Goal: Find specific page/section: Find specific page/section

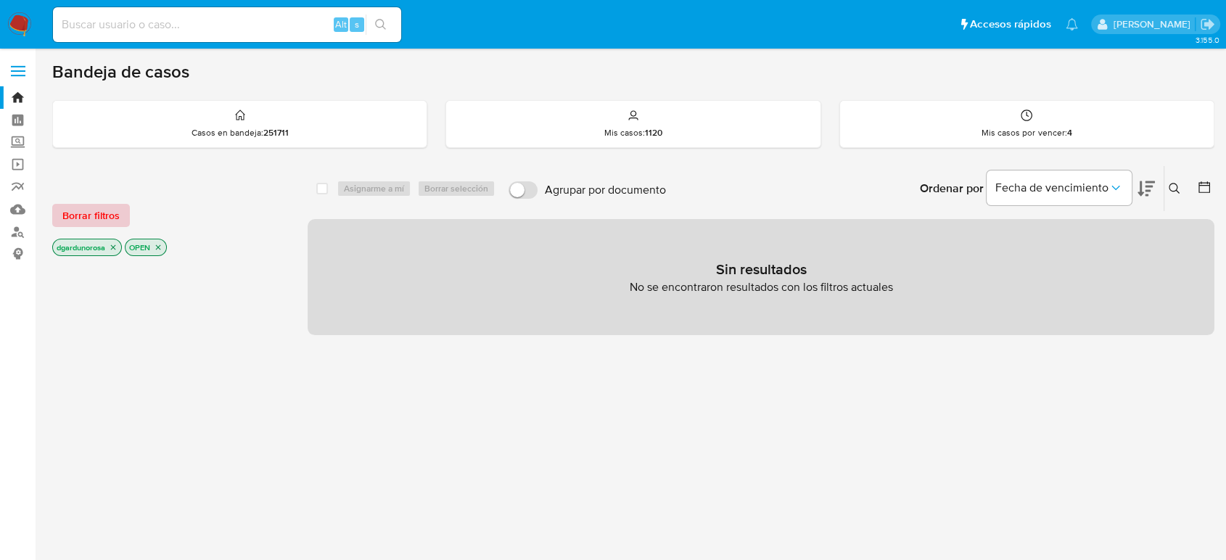
click at [89, 213] on span "Borrar filtros" at bounding box center [90, 215] width 57 height 20
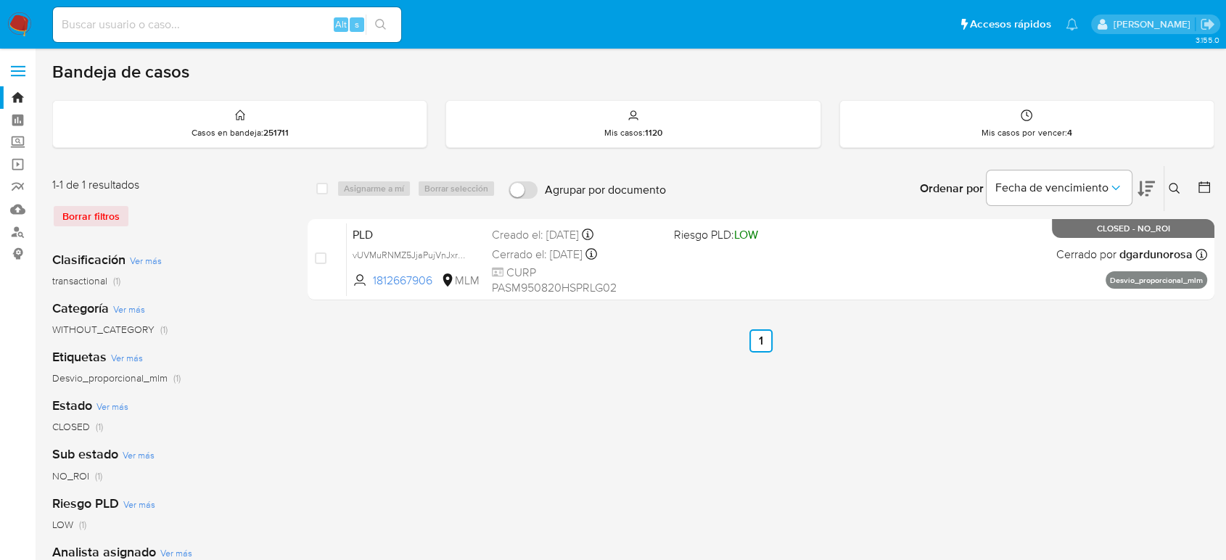
click at [1171, 191] on icon at bounding box center [1174, 189] width 12 height 12
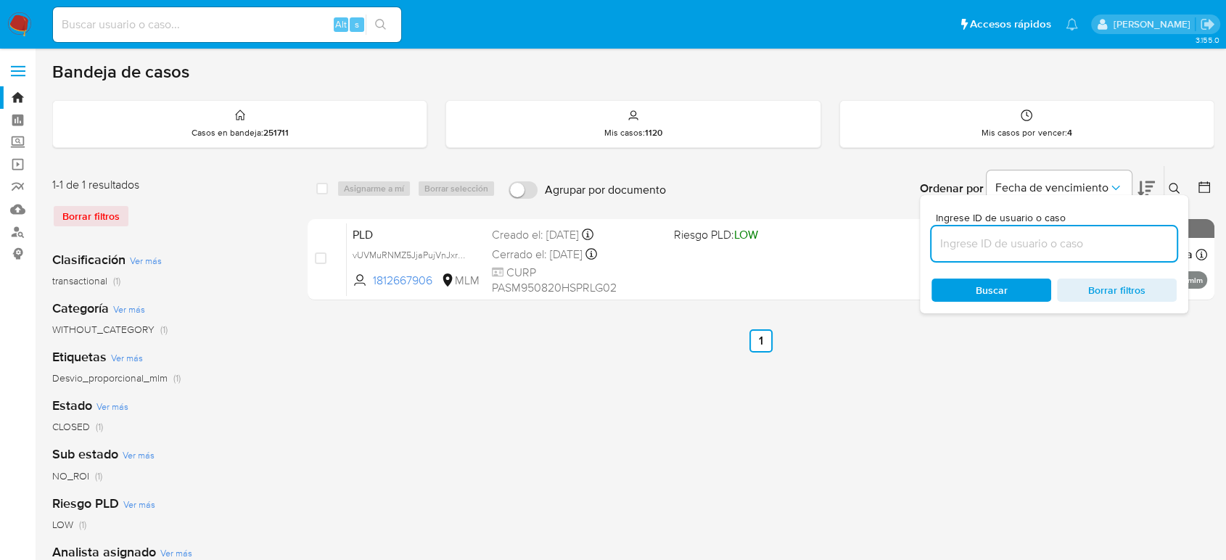
click at [1084, 244] on input at bounding box center [1053, 243] width 245 height 19
click at [1173, 184] on icon at bounding box center [1174, 189] width 12 height 12
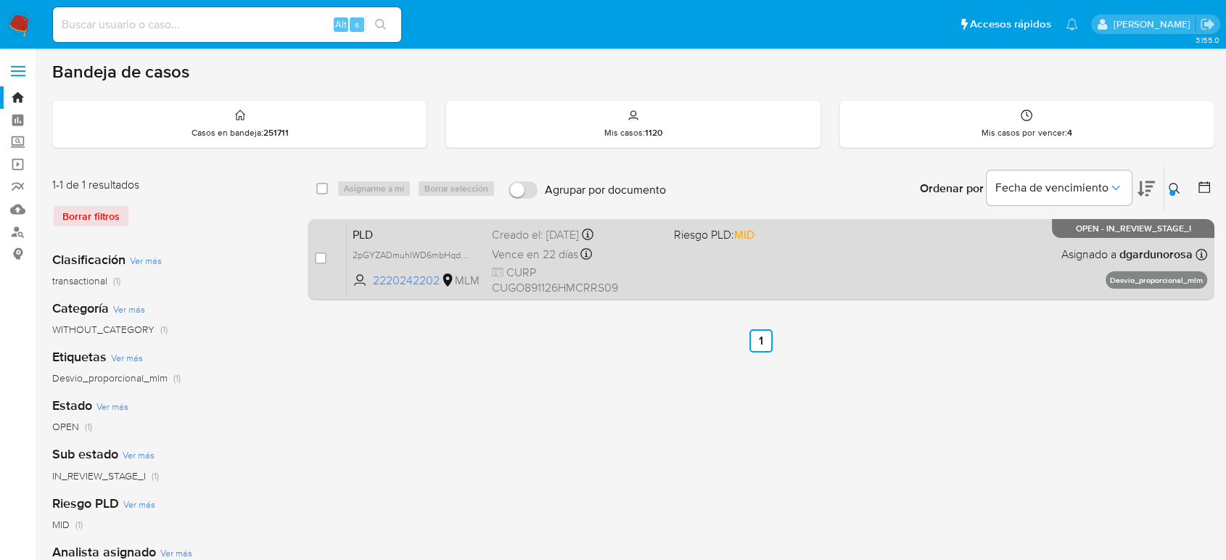
click at [655, 272] on span "CURP CUGO891126HMCRRS09" at bounding box center [577, 280] width 170 height 31
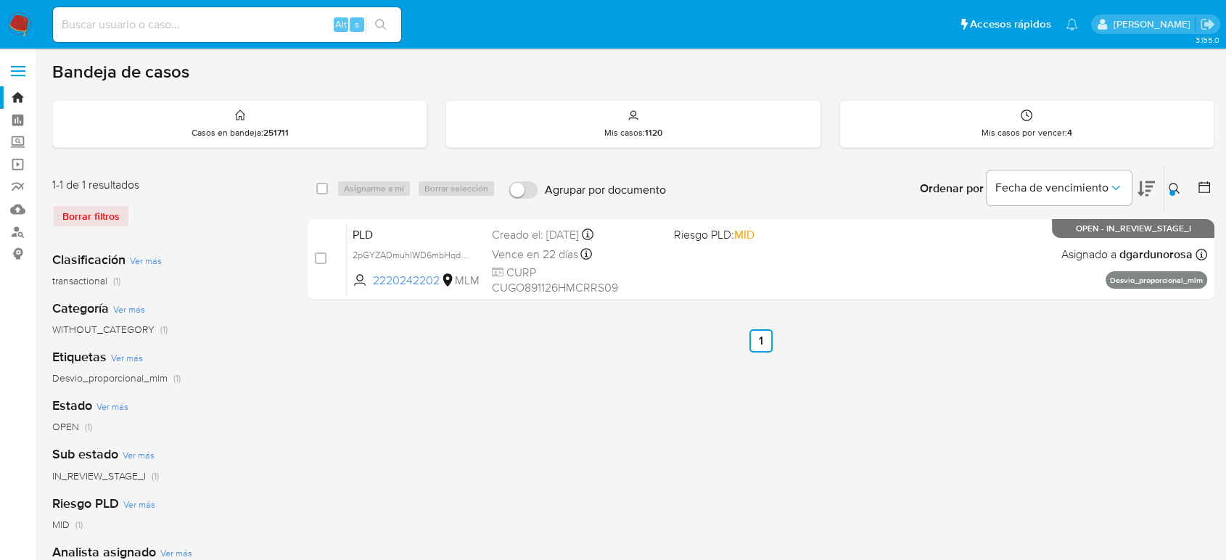
click at [1171, 186] on icon at bounding box center [1174, 189] width 12 height 12
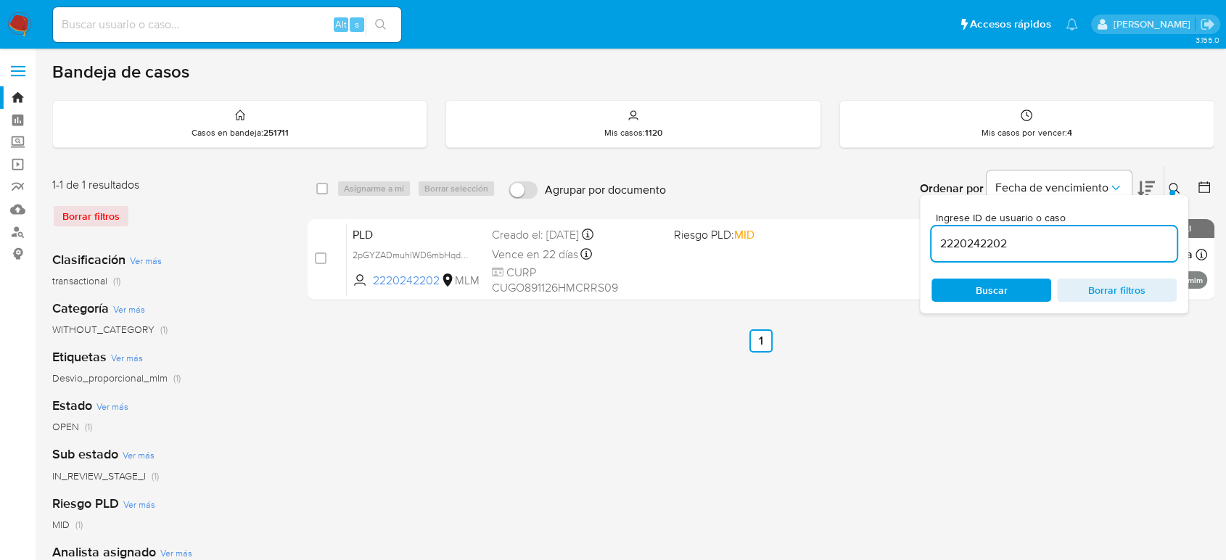
click at [993, 242] on input "2220242202" at bounding box center [1053, 243] width 245 height 19
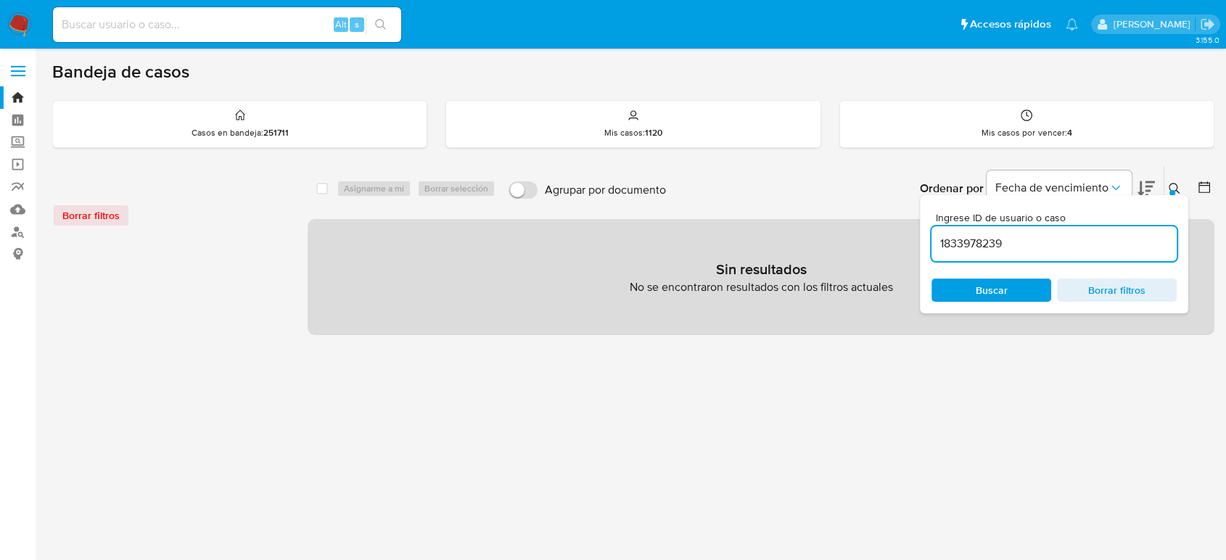
click at [1093, 250] on input "1833978239" at bounding box center [1053, 243] width 245 height 19
type input "1833978239"
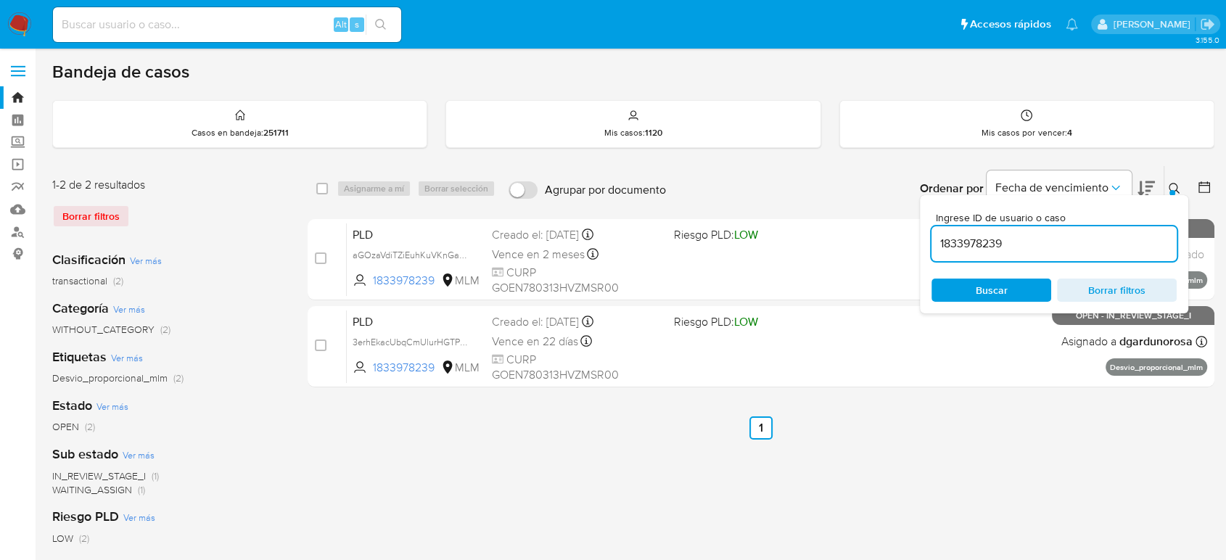
click at [1171, 186] on icon at bounding box center [1174, 189] width 12 height 12
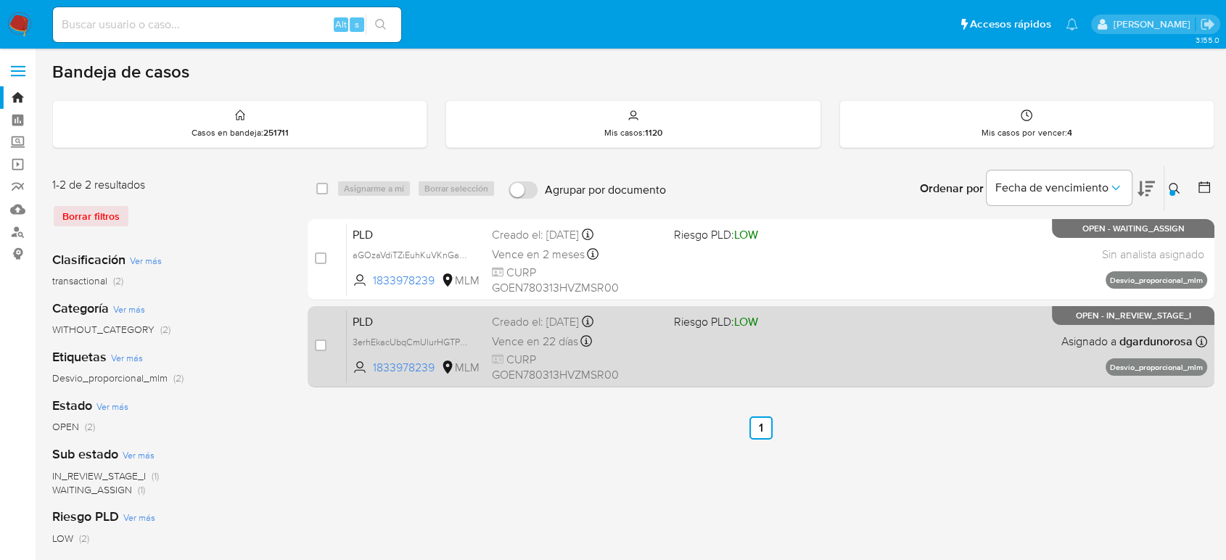
click at [931, 357] on div "PLD 3erhEkacUbqCmUlurHGTPfJr 1833978239 MLM Riesgo PLD: LOW Creado el: 12/07/20…" at bounding box center [777, 346] width 860 height 73
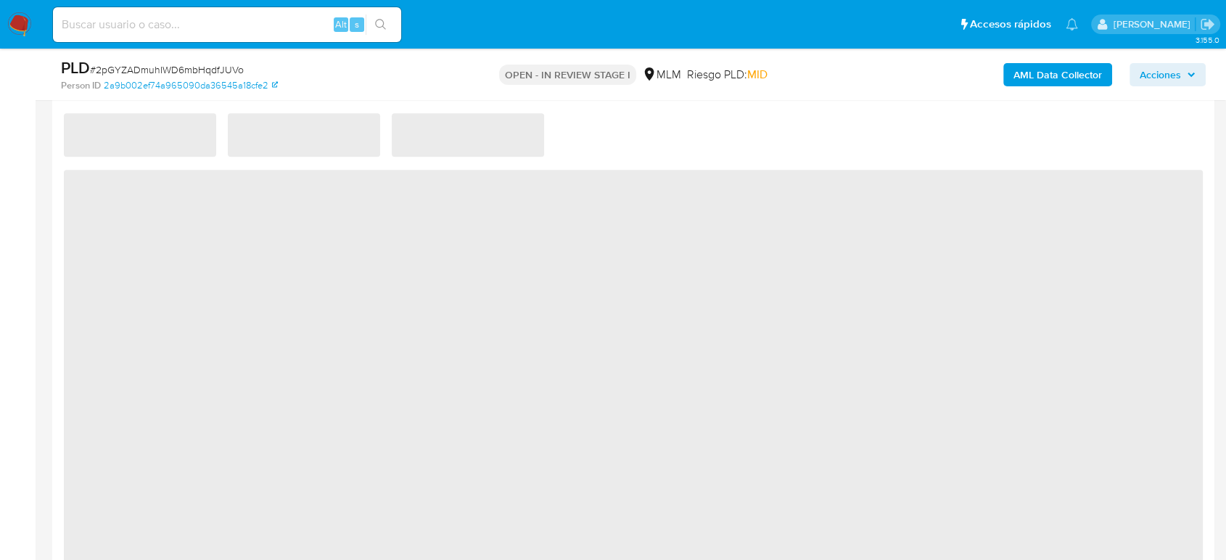
scroll to position [651, 0]
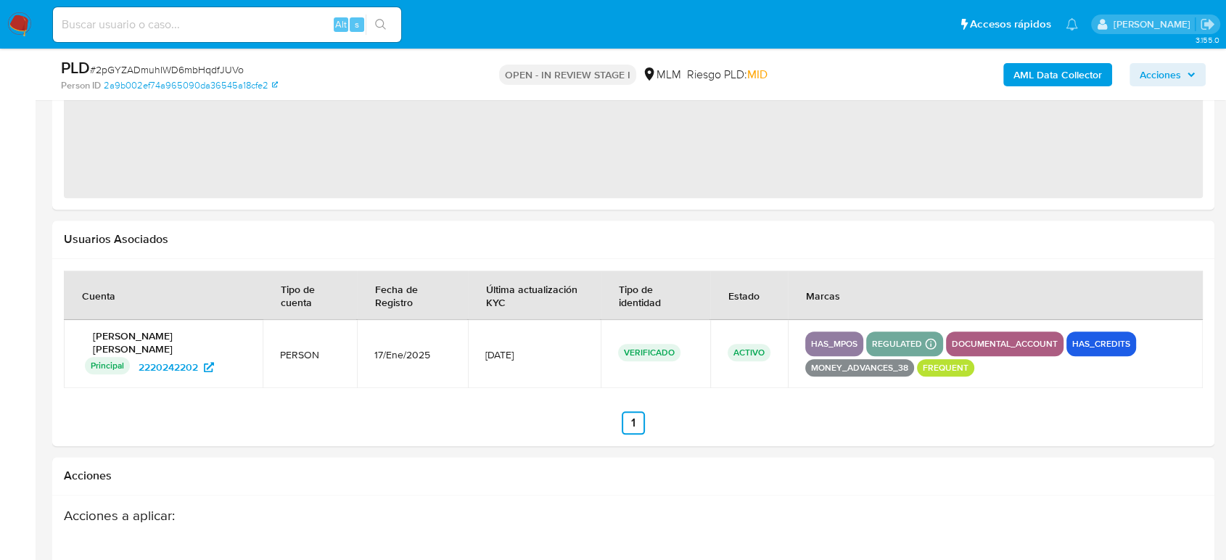
select select "10"
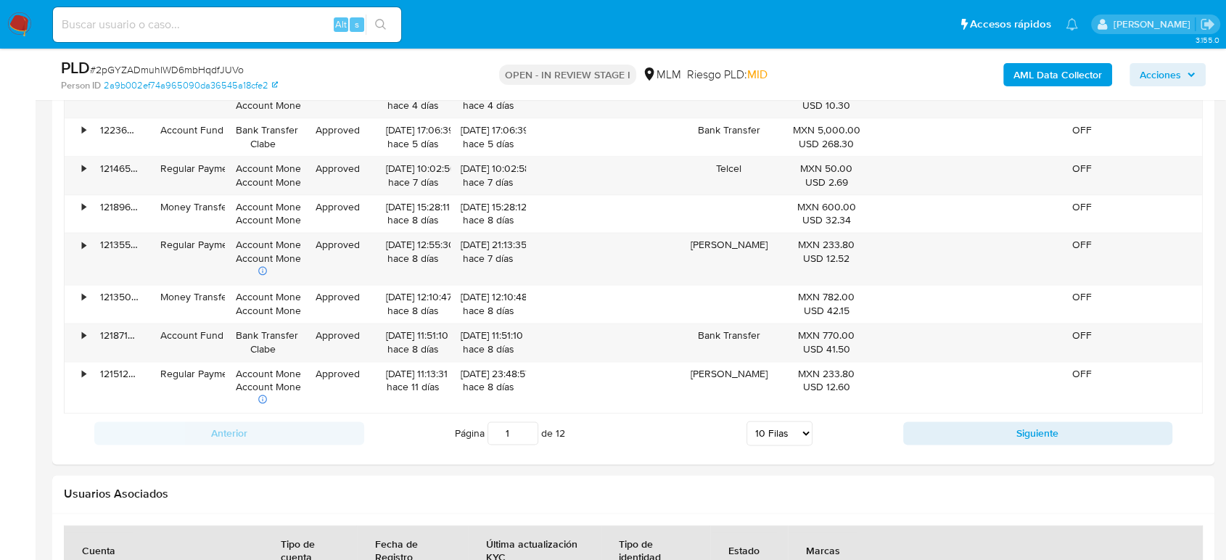
scroll to position [1451, 0]
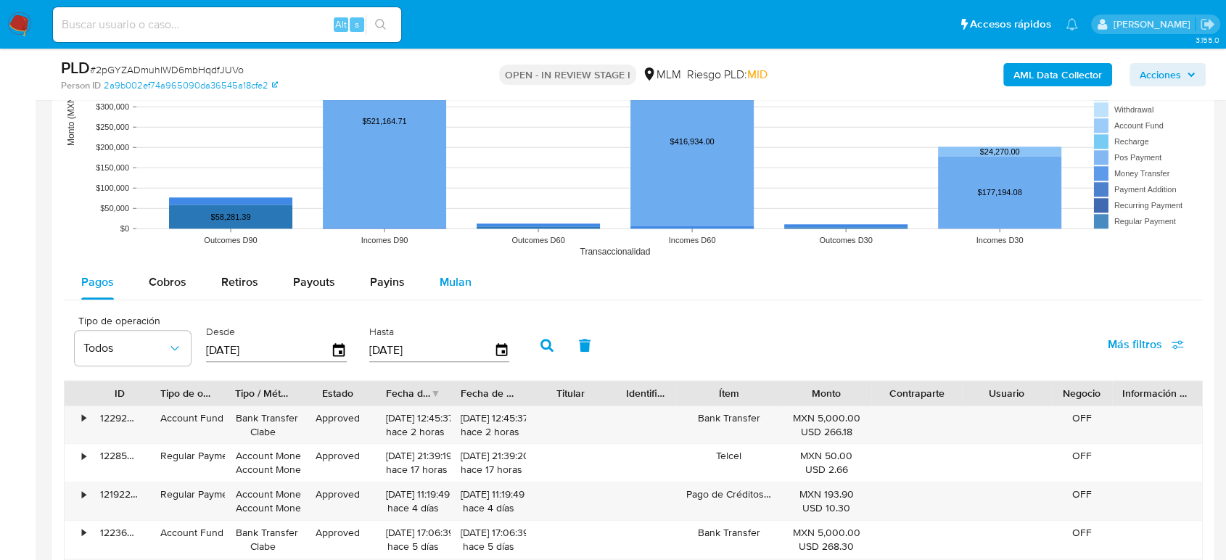
click at [466, 282] on span "Mulan" at bounding box center [456, 281] width 32 height 17
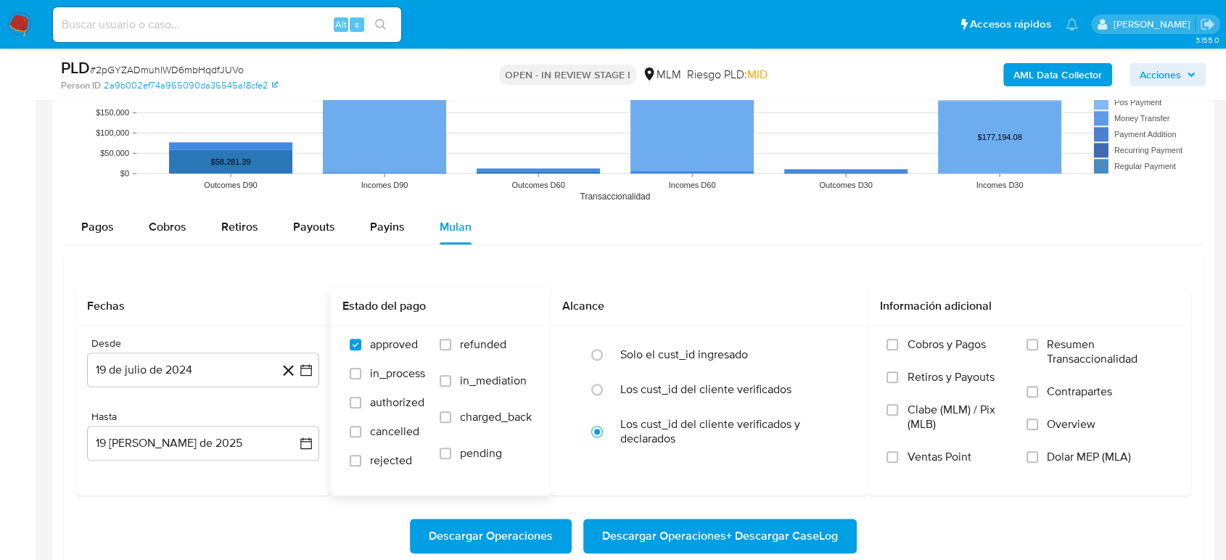
scroll to position [1531, 0]
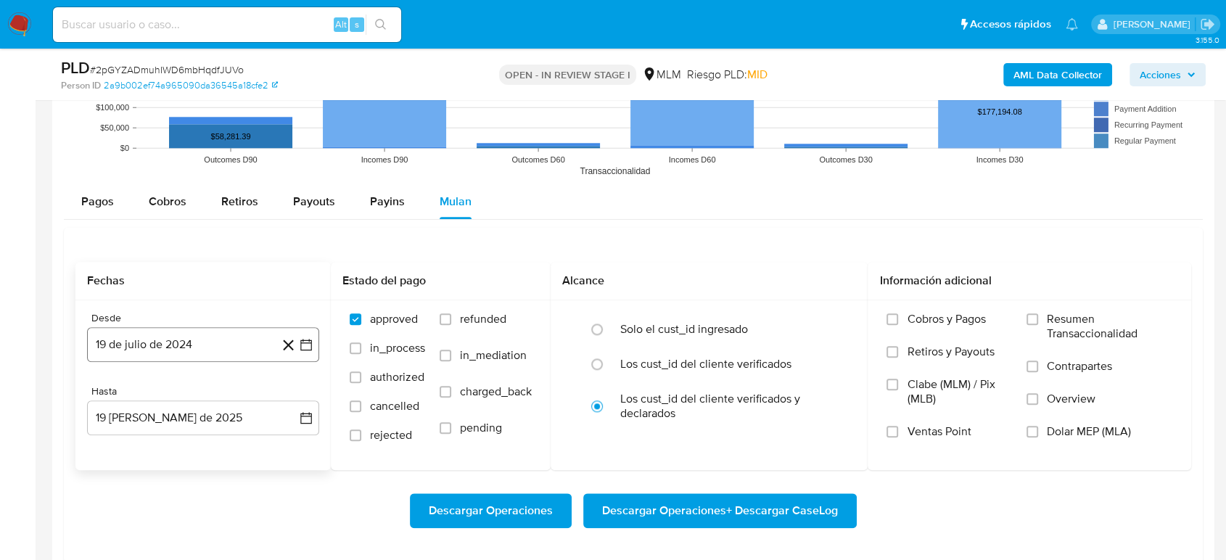
click at [308, 345] on icon "button" at bounding box center [306, 344] width 15 height 15
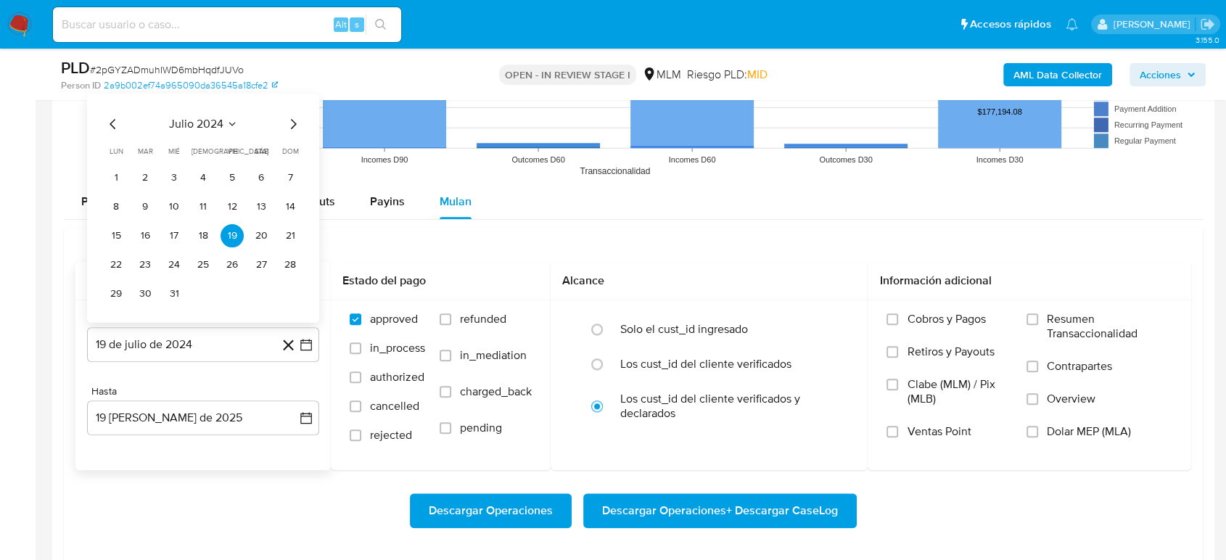
click at [231, 124] on icon "Seleccionar mes y año" at bounding box center [231, 124] width 7 height 4
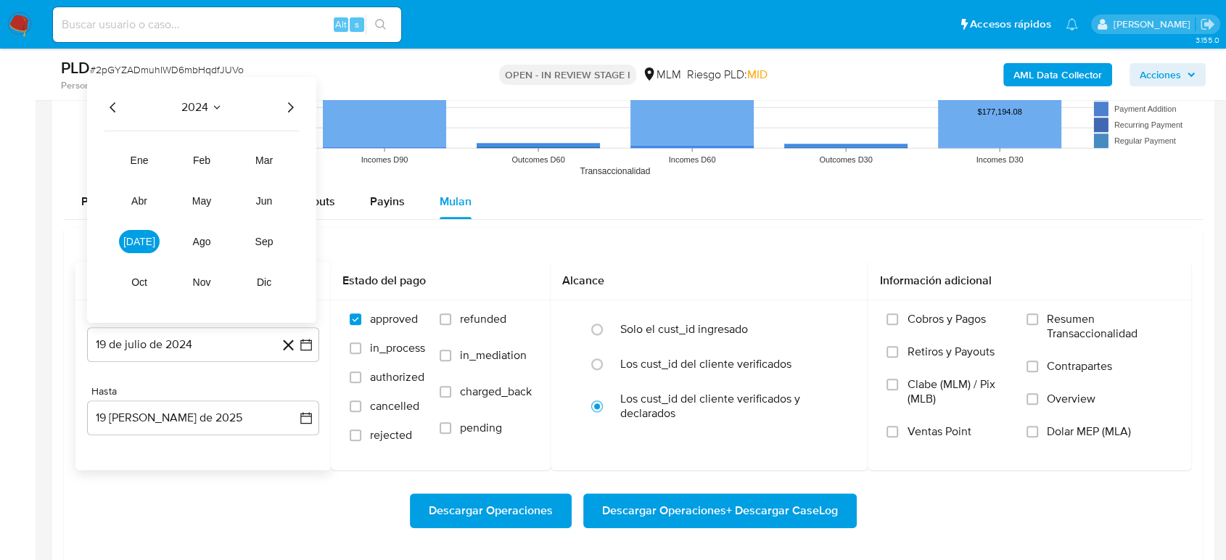
click at [292, 112] on icon "Año siguiente" at bounding box center [289, 106] width 17 height 17
click at [147, 157] on span "ene" at bounding box center [140, 160] width 18 height 12
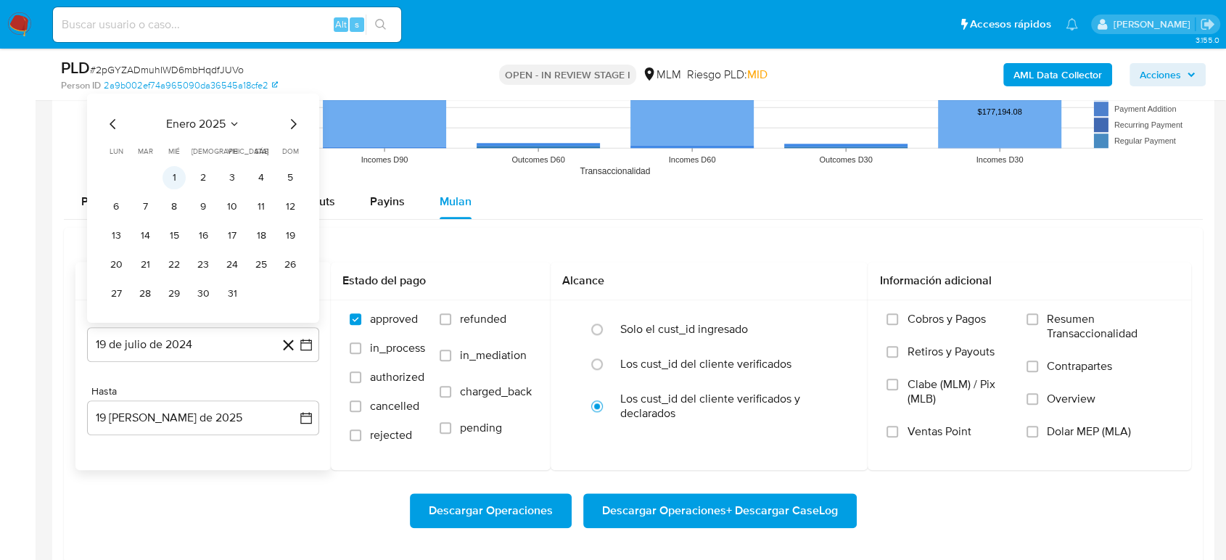
click at [168, 178] on button "1" at bounding box center [173, 176] width 23 height 23
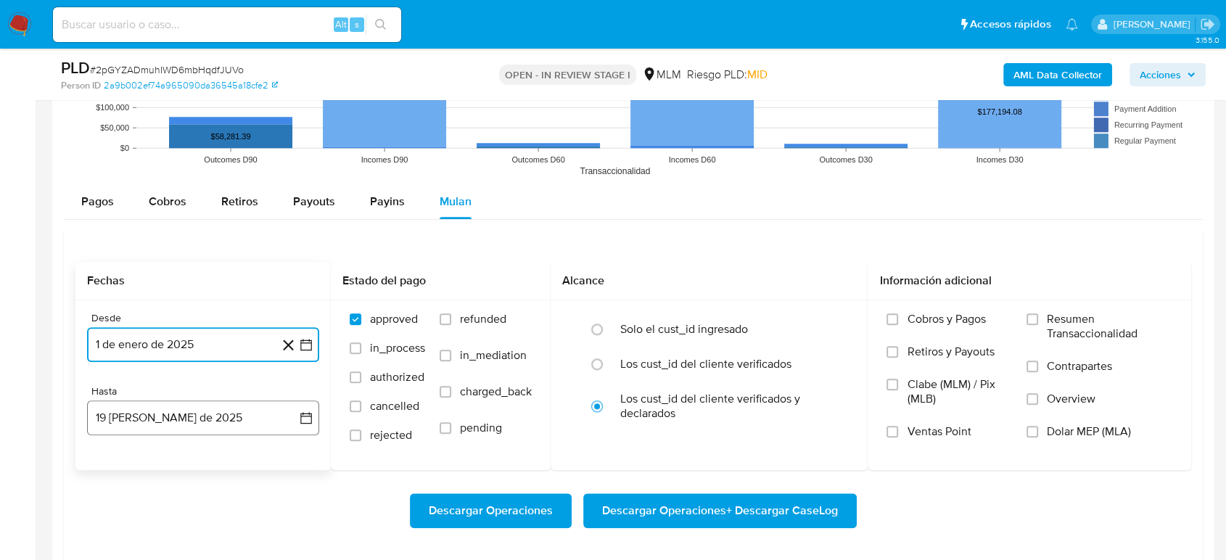
click at [310, 416] on icon "button" at bounding box center [306, 418] width 15 height 15
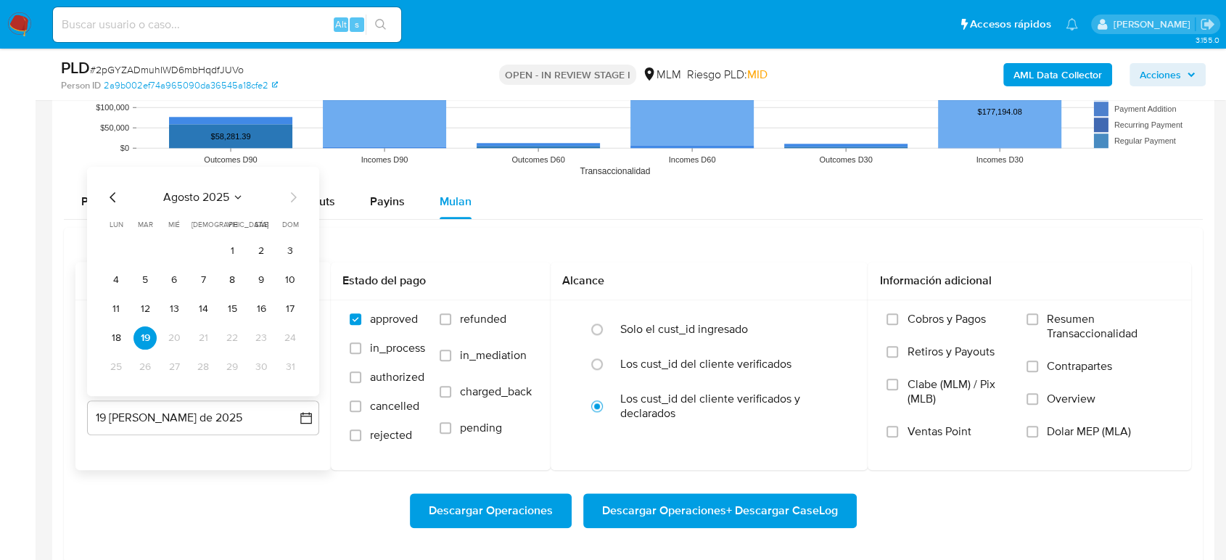
click at [110, 194] on icon "Mes anterior" at bounding box center [112, 196] width 17 height 17
click at [199, 370] on button "31" at bounding box center [202, 366] width 23 height 23
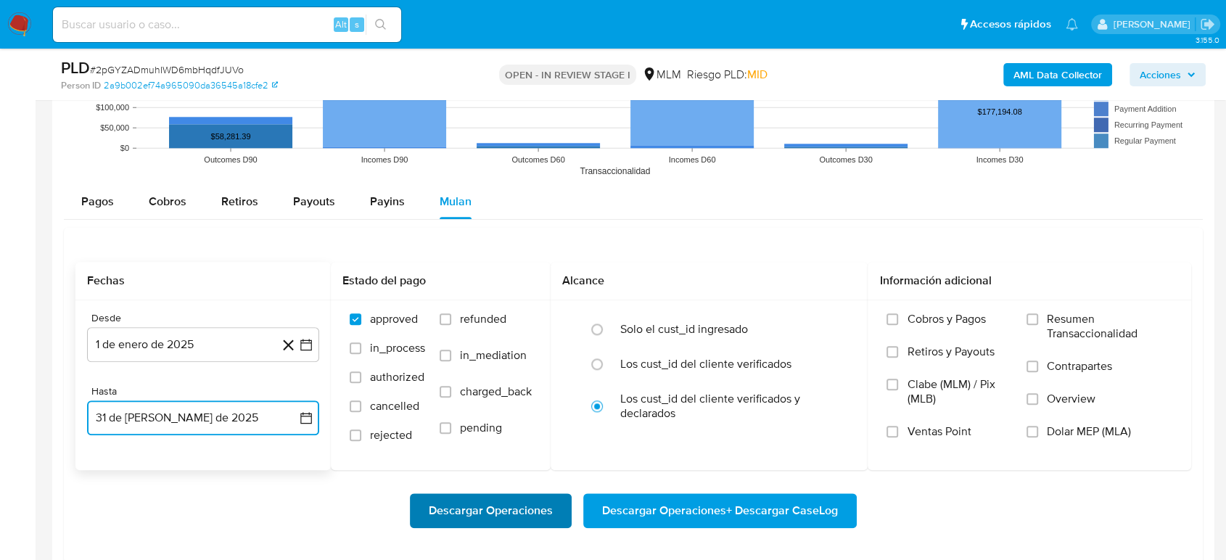
click at [510, 495] on span "Descargar Operaciones" at bounding box center [491, 511] width 124 height 32
